Goal: Find specific page/section

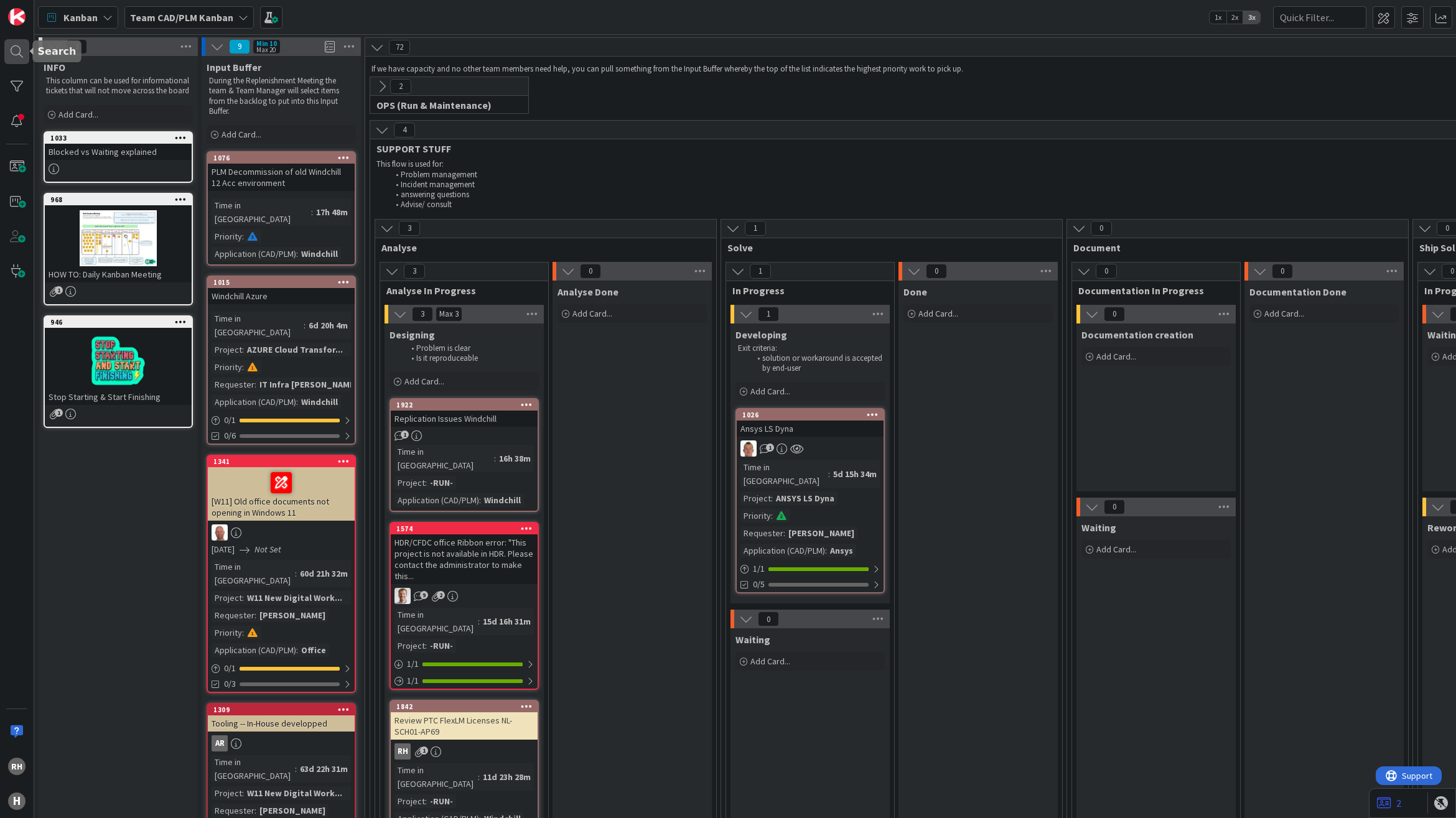
click at [20, 50] on div at bounding box center [17, 51] width 25 height 25
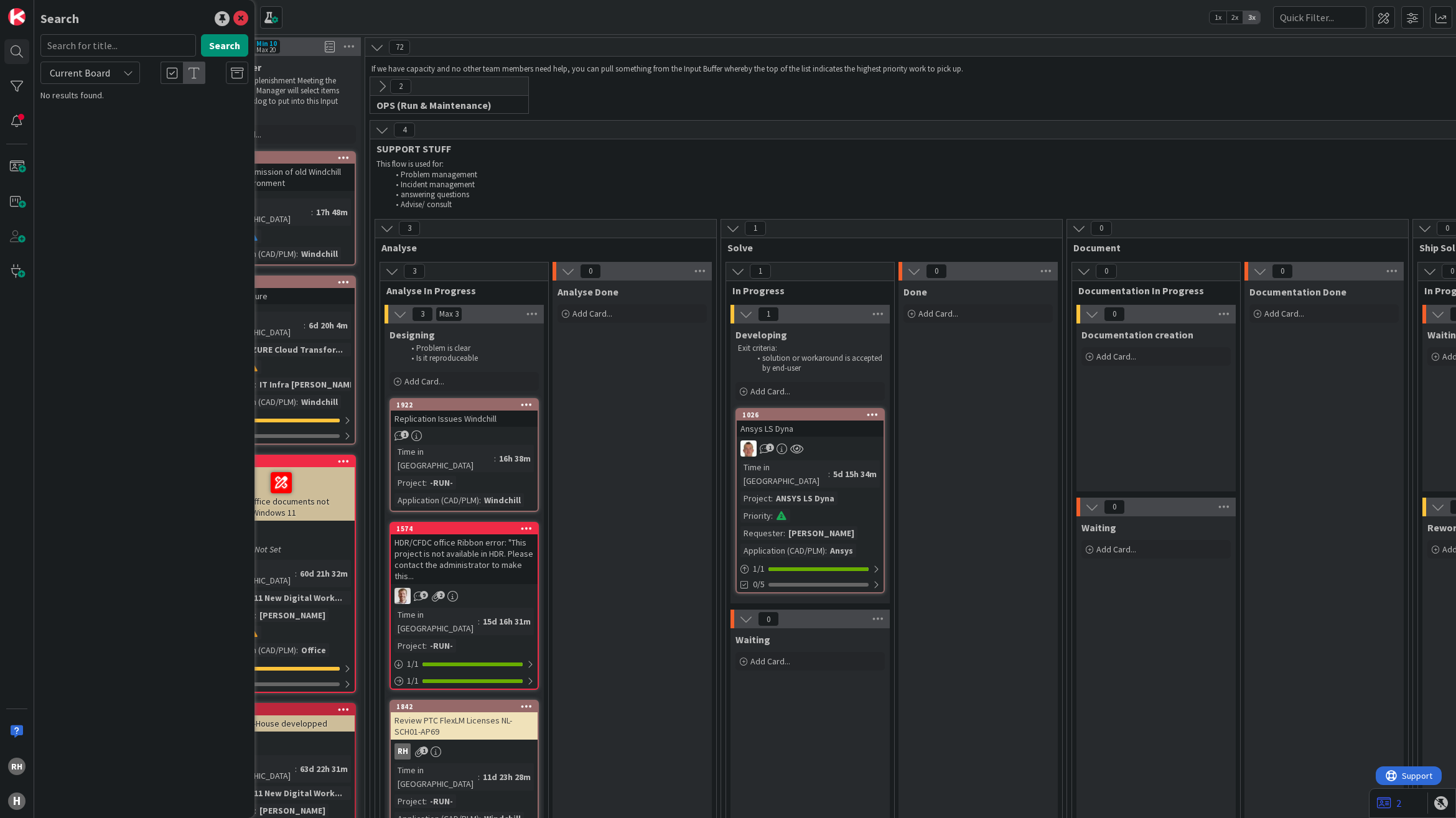
click at [145, 50] on input "text" at bounding box center [118, 45] width 156 height 23
type input "L"
type input "Dyna"
click at [106, 96] on b "Team CAD/PLM Kanban ›" at bounding box center [99, 97] width 81 height 9
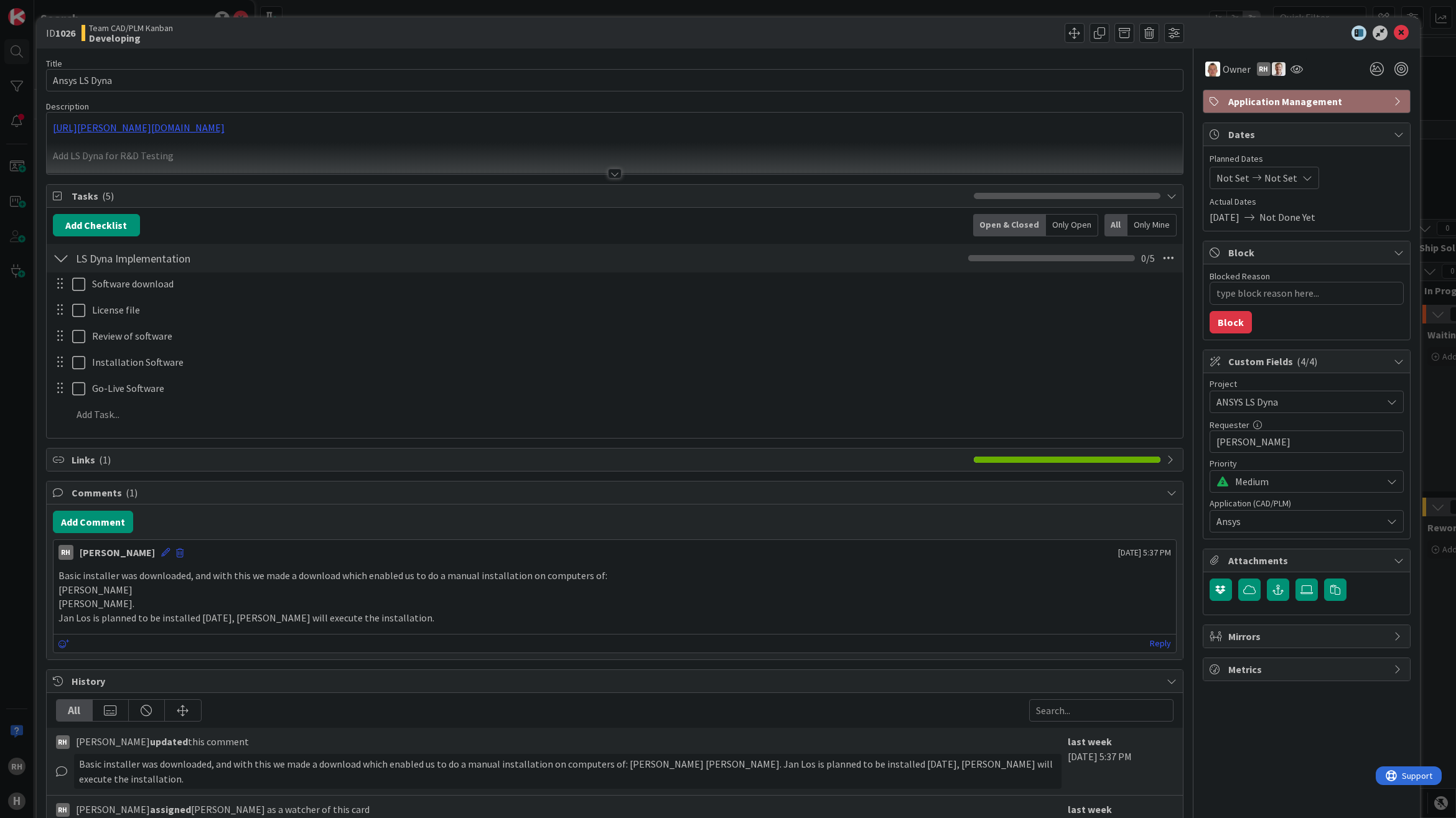
type textarea "x"
click at [338, 129] on div "[PERSON_NAME] just joined [PERSON_NAME] joined 6 m ago [URL][PERSON_NAME][DOMAI…" at bounding box center [614, 144] width 1136 height 62
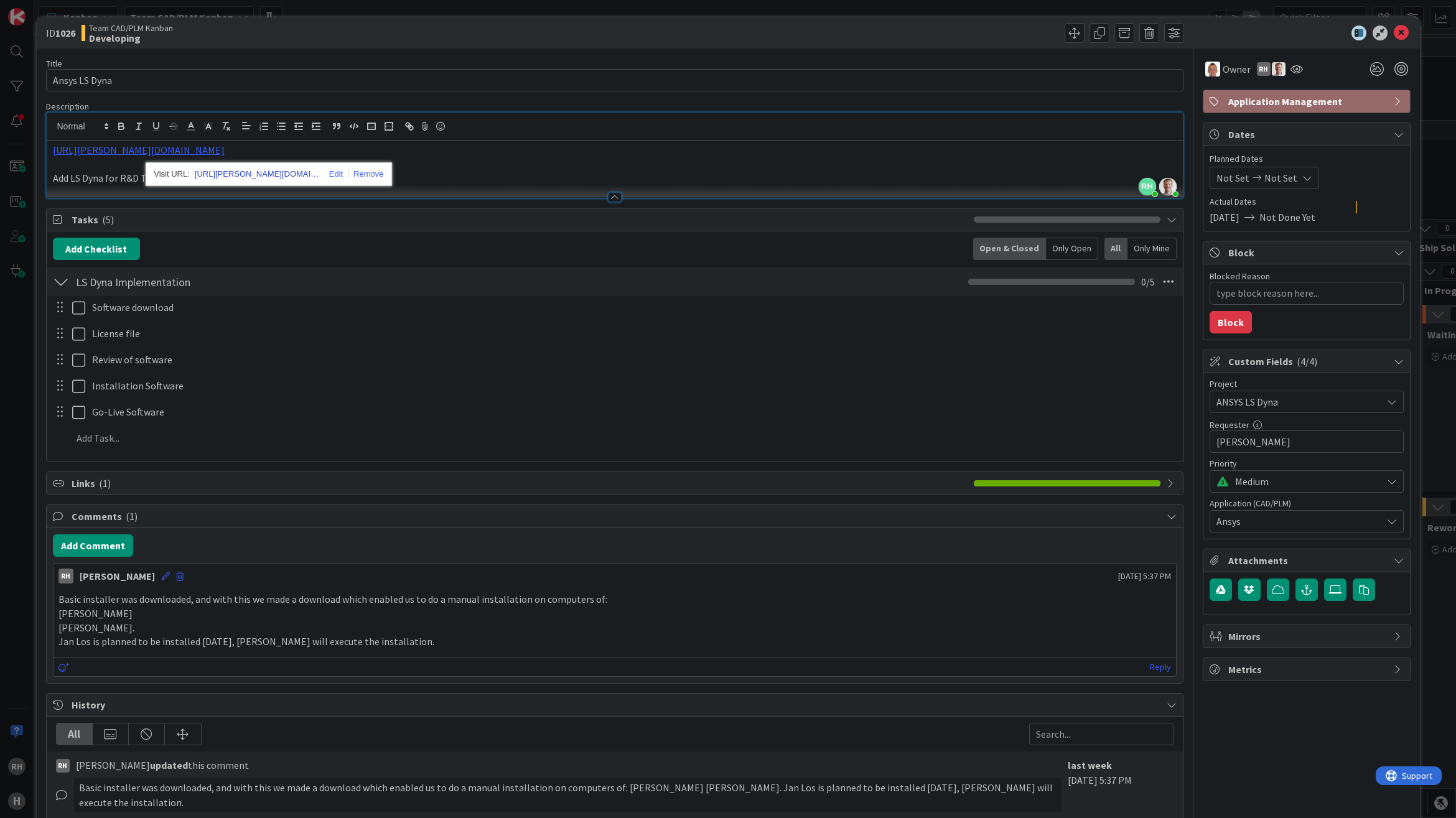
click at [238, 174] on link "[URL][PERSON_NAME][DOMAIN_NAME]" at bounding box center [257, 174] width 124 height 16
